Goal: Information Seeking & Learning: Learn about a topic

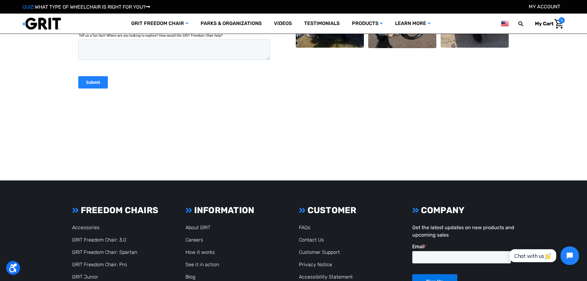
scroll to position [986, 0]
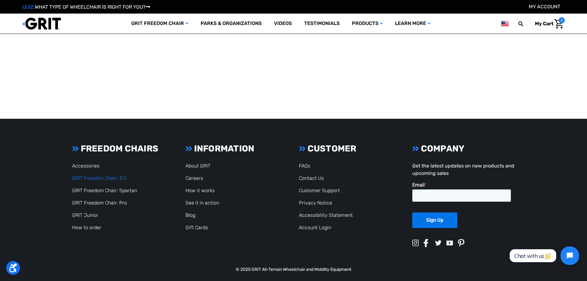
click at [114, 178] on link "GRIT Freedom Chair: 3.0" at bounding box center [99, 178] width 54 height 6
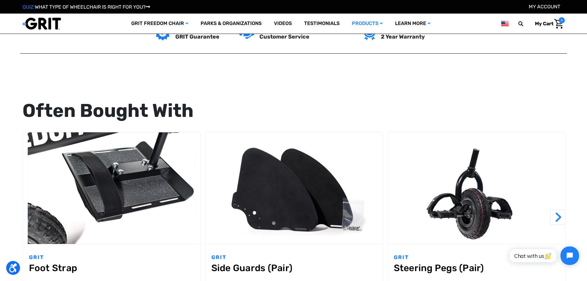
scroll to position [524, 0]
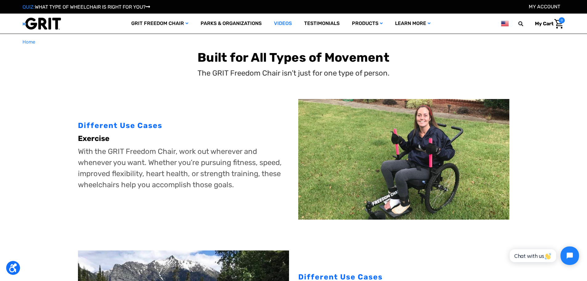
click at [275, 21] on link "Videos" at bounding box center [283, 24] width 30 height 20
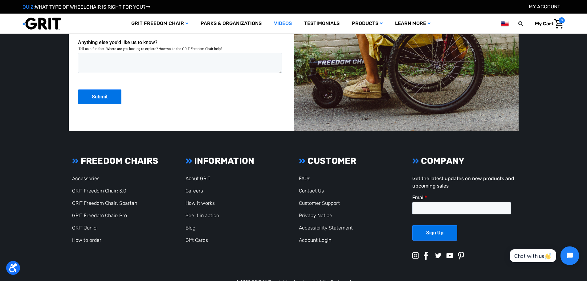
scroll to position [1078, 0]
